Goal: Task Accomplishment & Management: Use online tool/utility

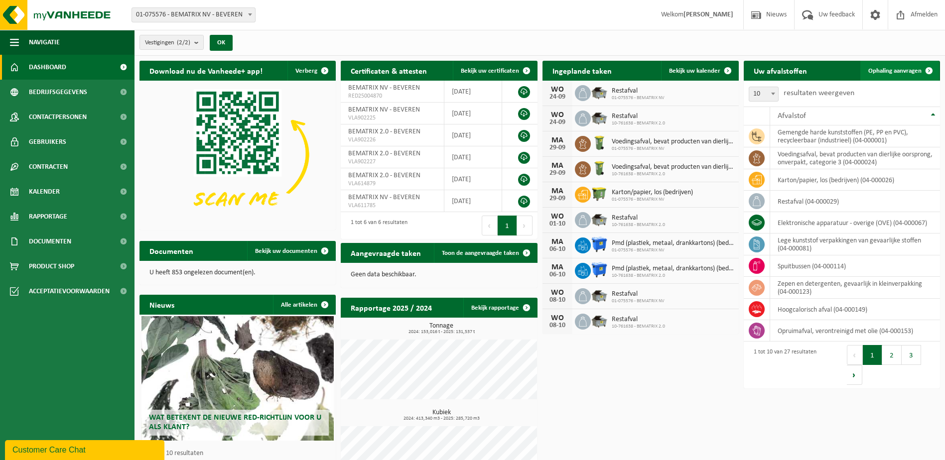
click at [911, 74] on span "Ophaling aanvragen" at bounding box center [894, 71] width 53 height 6
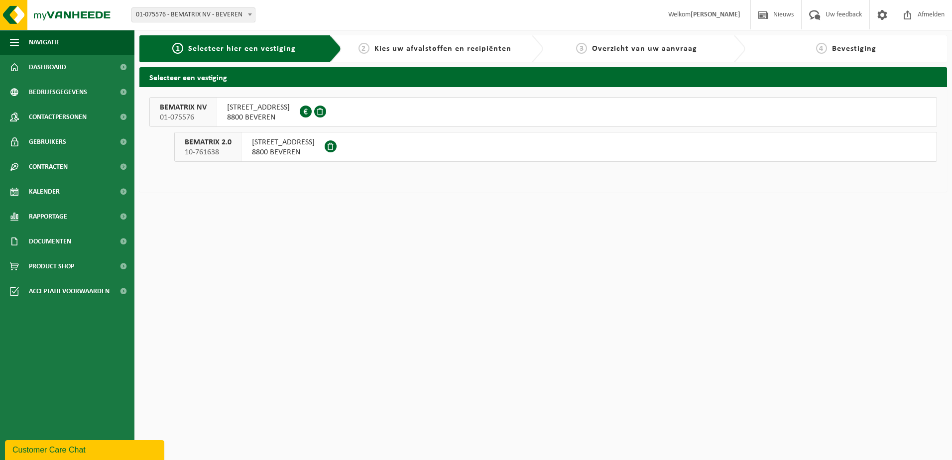
click at [261, 144] on span "INDUSTRIEWEG 47" at bounding box center [283, 142] width 63 height 10
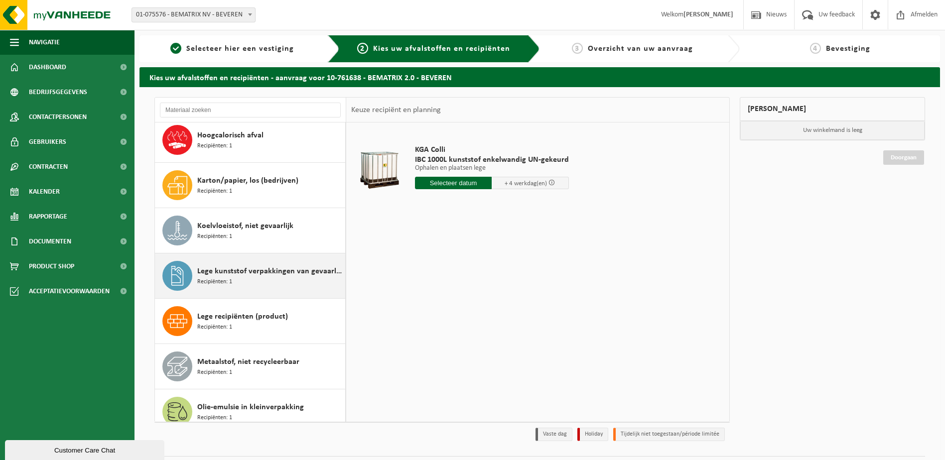
scroll to position [249, 0]
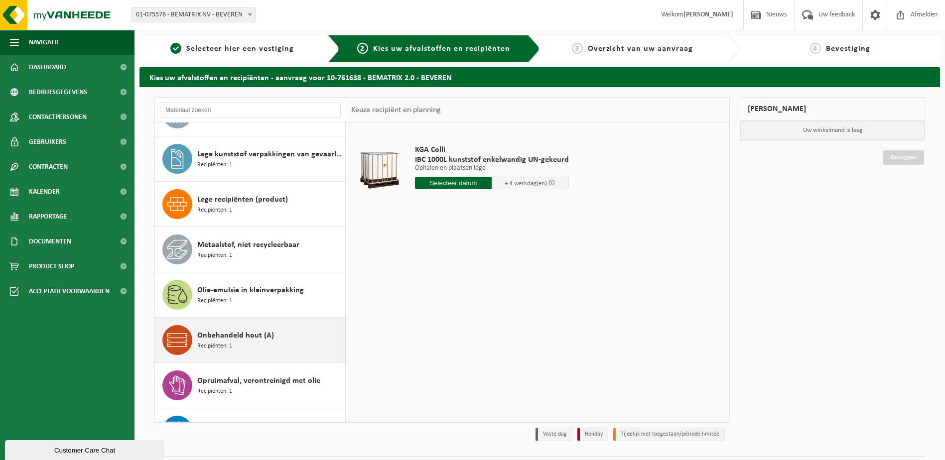
click at [265, 351] on div "Onbehandeld hout (A) Recipiënten: 1" at bounding box center [269, 340] width 145 height 30
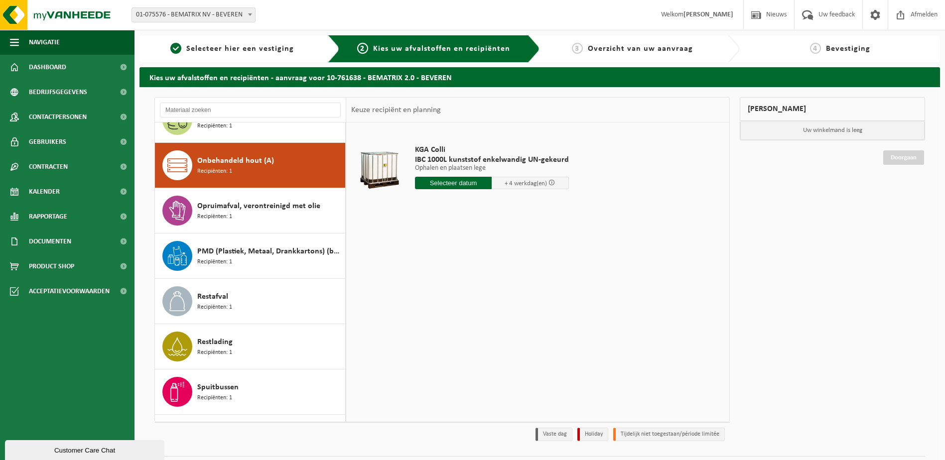
scroll to position [544, 0]
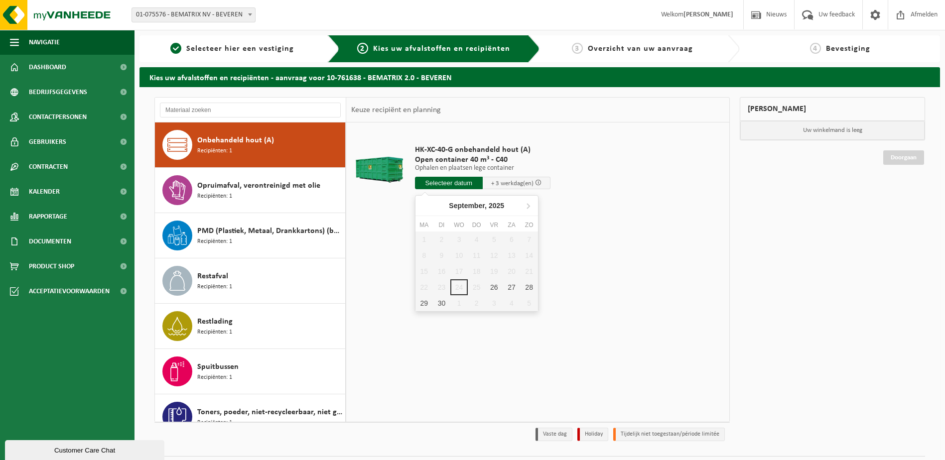
click at [464, 185] on input "text" at bounding box center [449, 183] width 68 height 12
click at [495, 289] on div "26" at bounding box center [493, 287] width 17 height 16
type input "Van [DATE]"
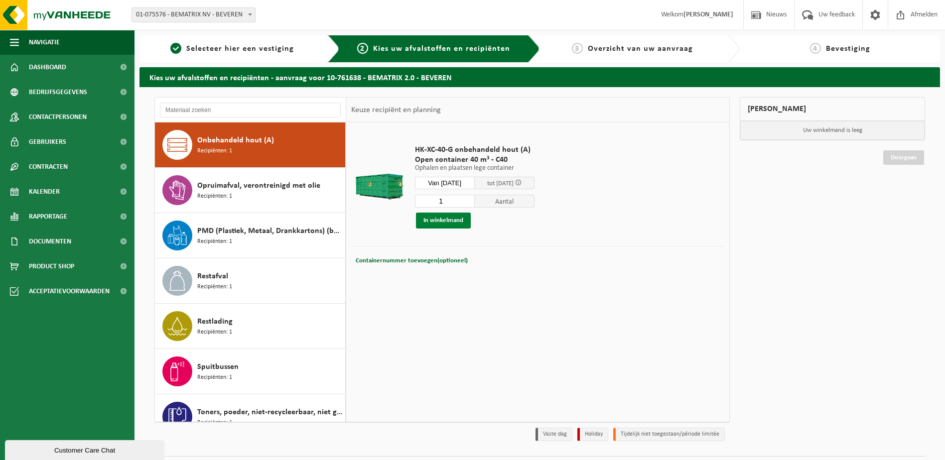
click at [451, 225] on button "In winkelmand" at bounding box center [443, 221] width 55 height 16
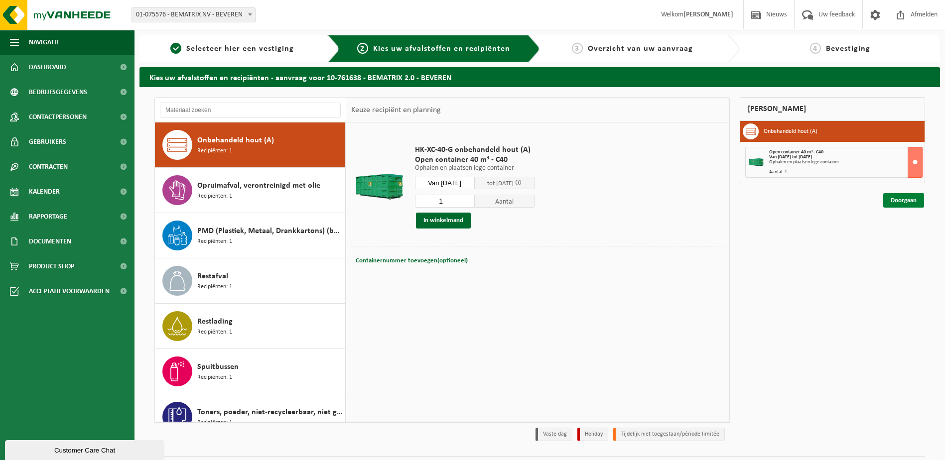
click at [909, 202] on link "Doorgaan" at bounding box center [903, 200] width 41 height 14
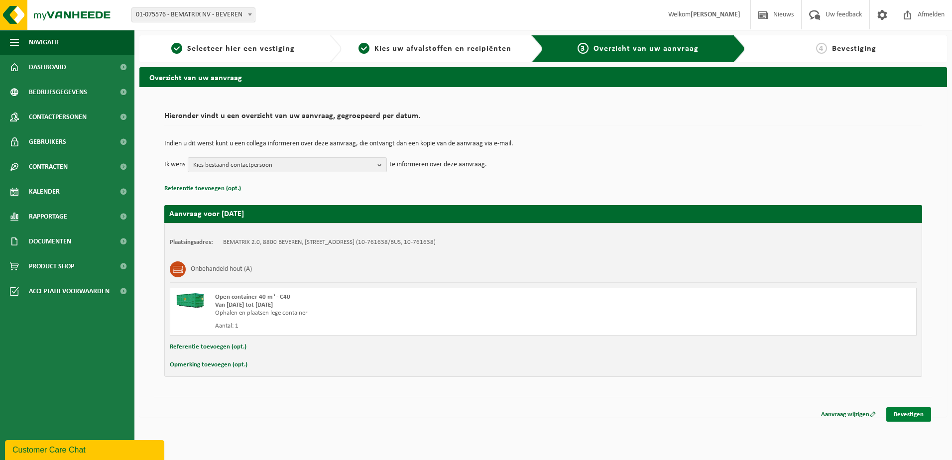
click at [899, 415] on link "Bevestigen" at bounding box center [909, 414] width 45 height 14
